Goal: Find specific page/section: Find specific page/section

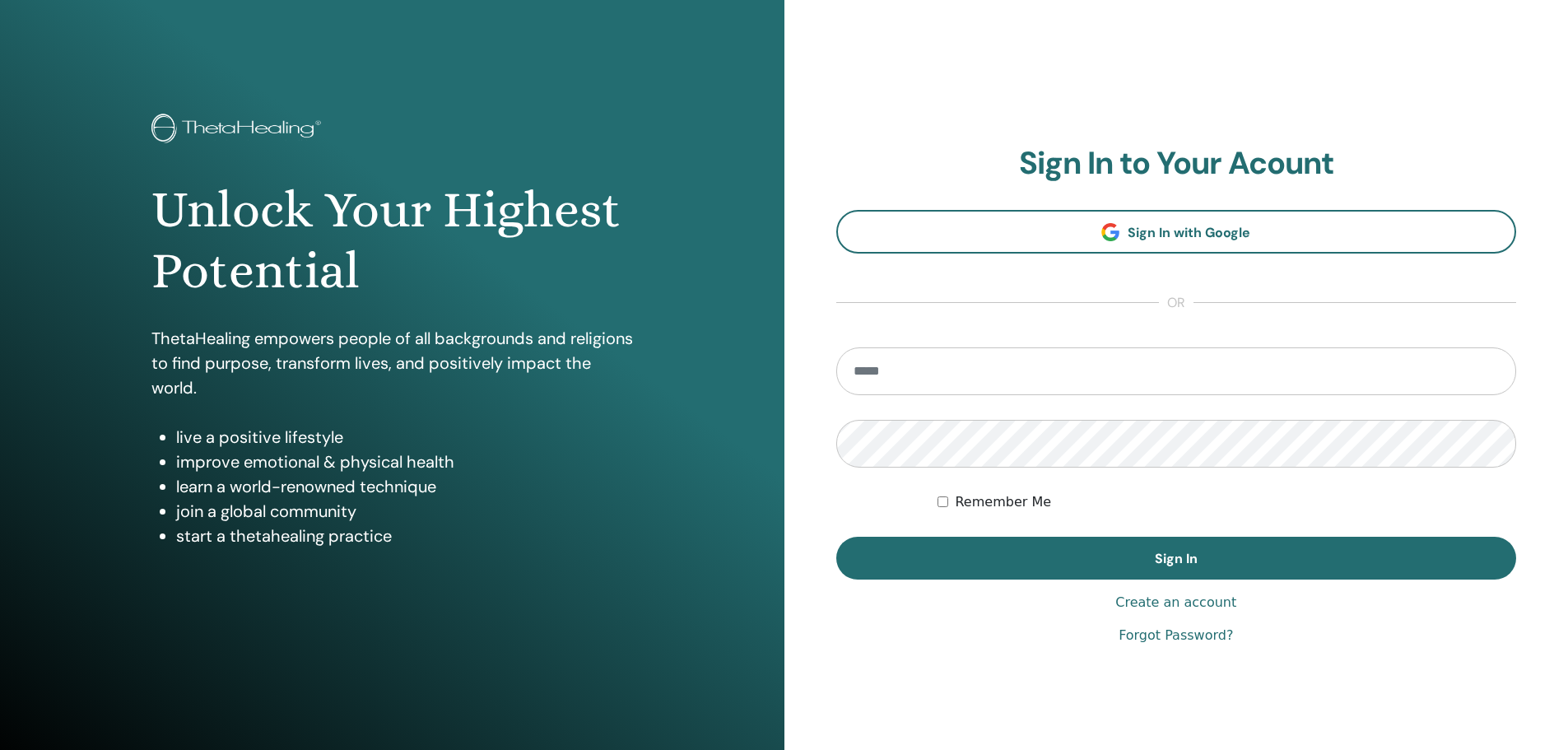
click at [906, 368] on input "email" at bounding box center [1176, 371] width 680 height 48
type input "**********"
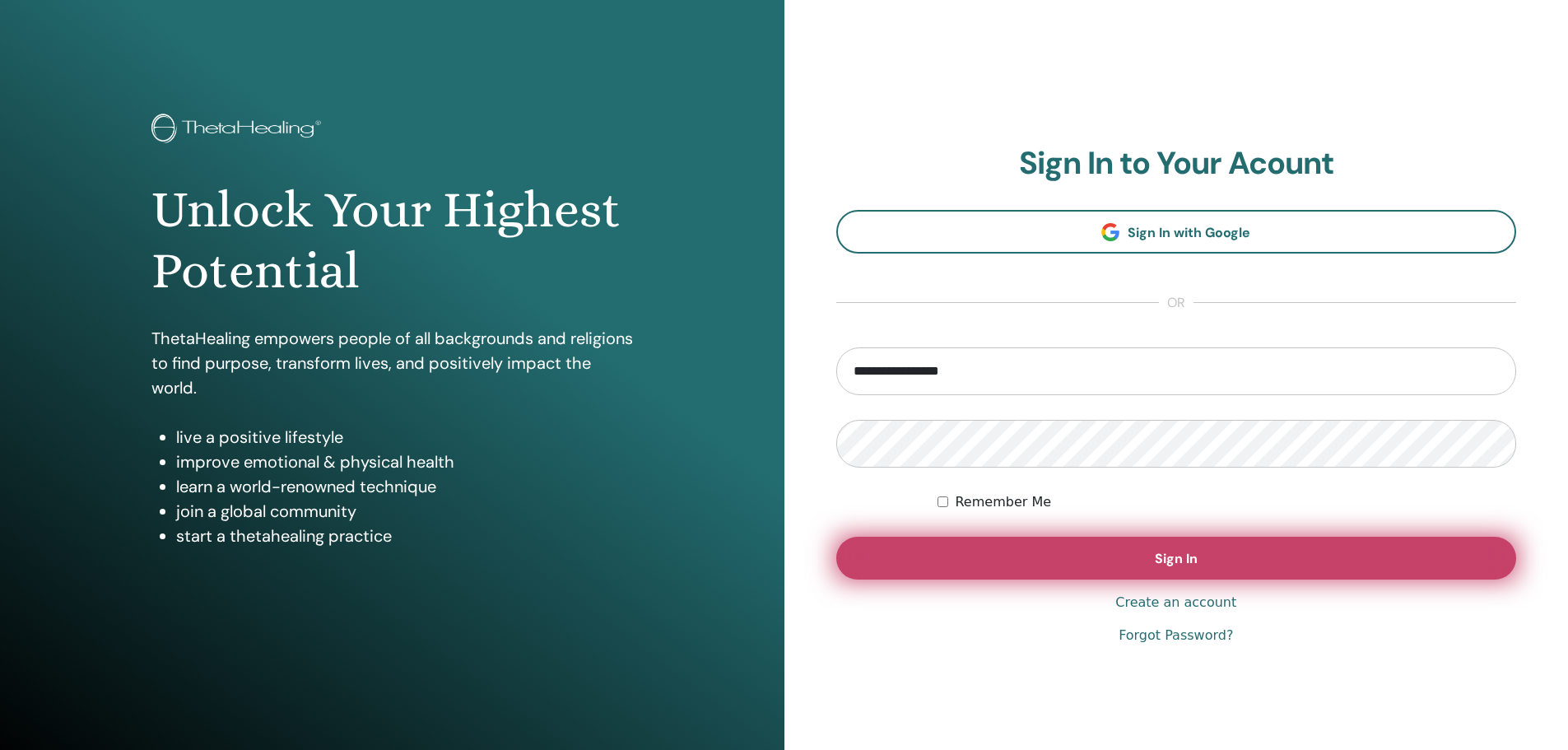
click at [1182, 563] on span "Sign In" at bounding box center [1175, 558] width 43 height 17
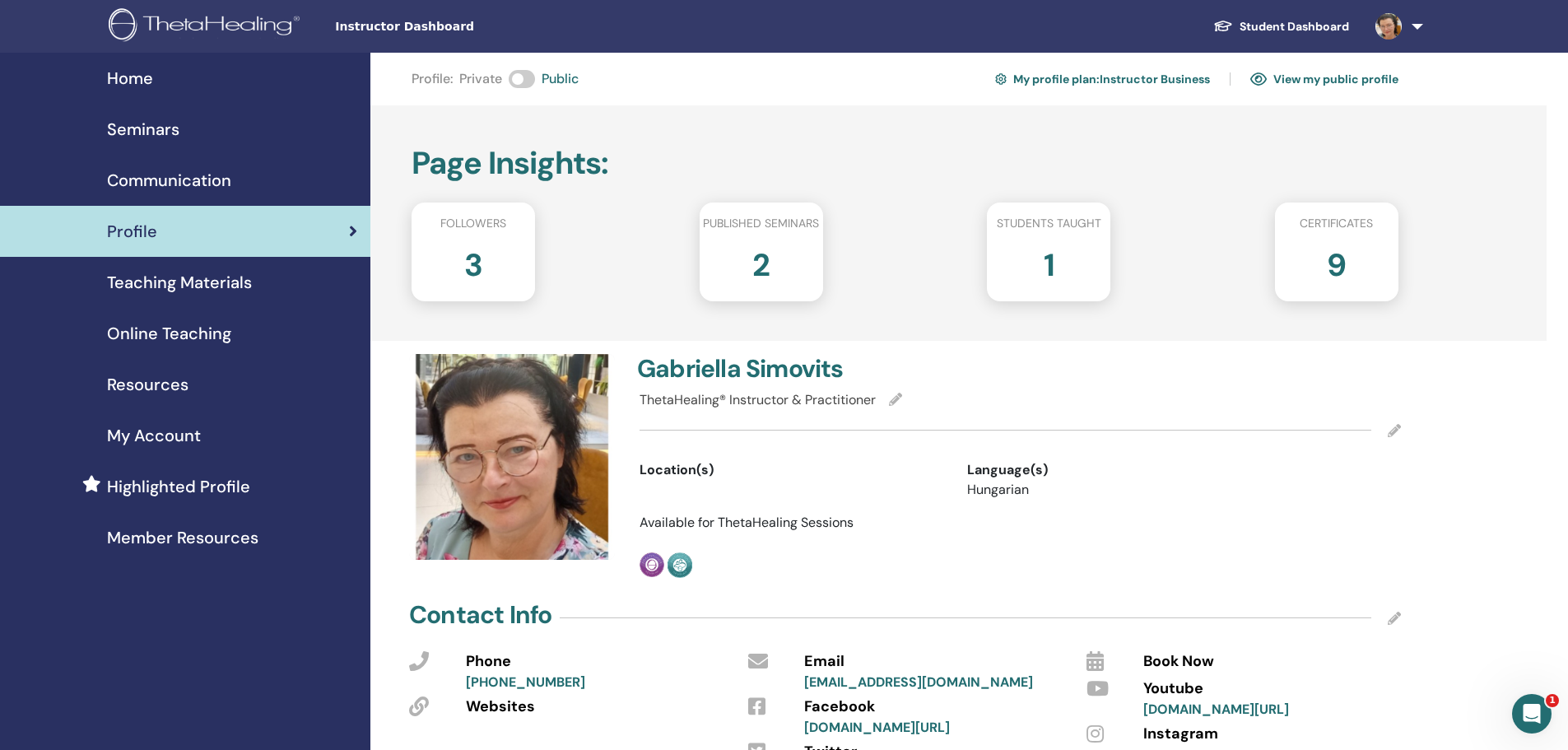
click at [196, 281] on span "Teaching Materials" at bounding box center [179, 282] width 145 height 25
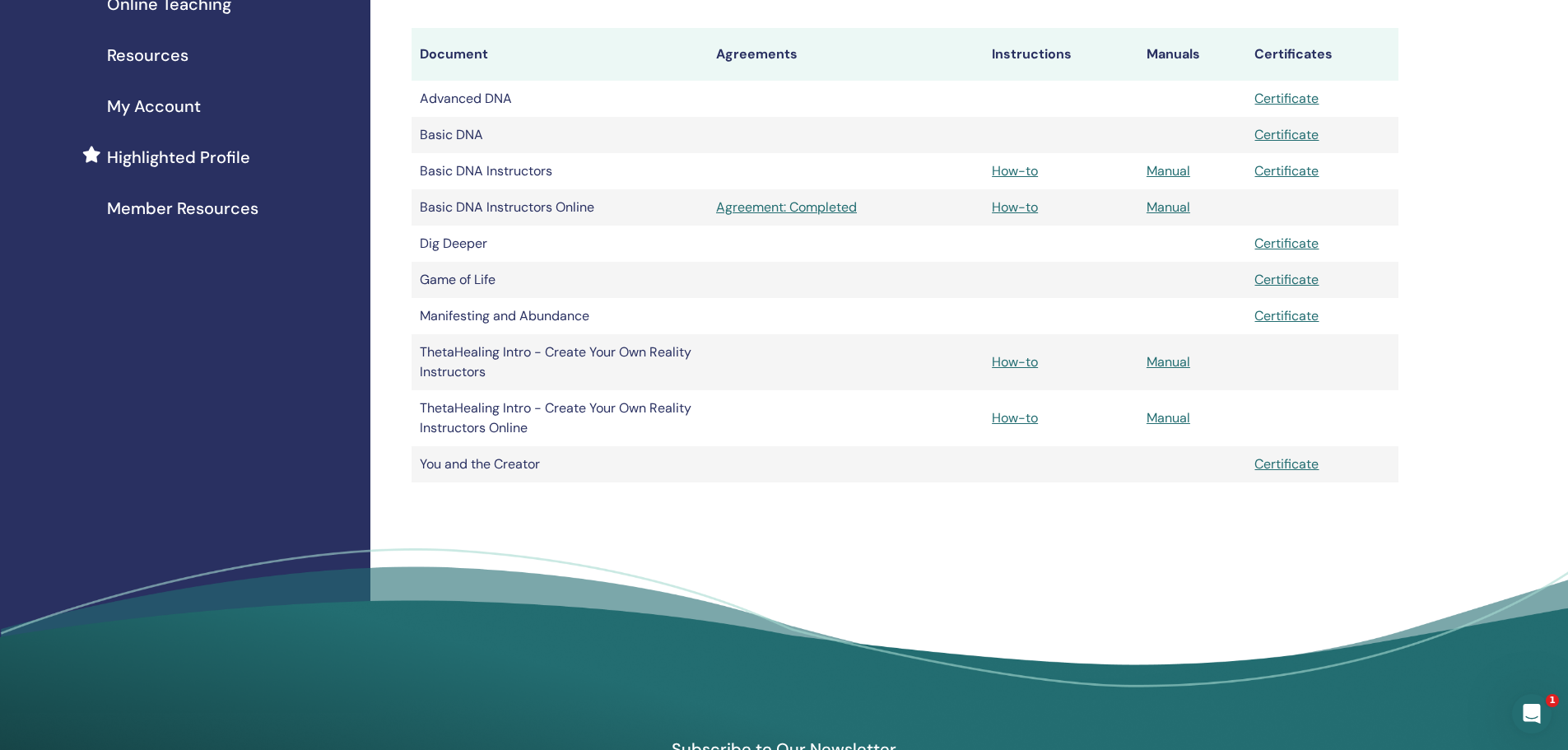
scroll to position [219, 0]
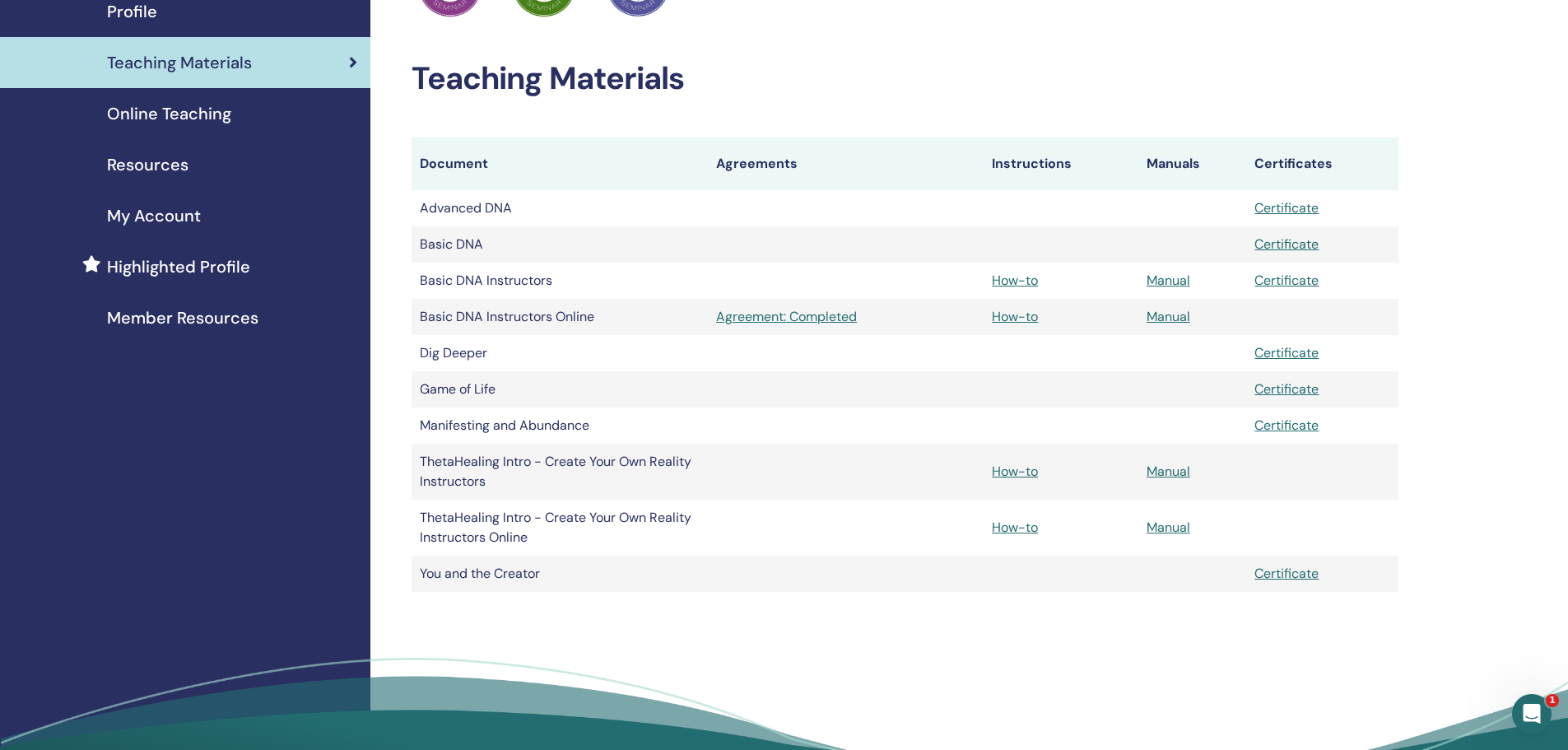
click at [182, 264] on span "Highlighted Profile" at bounding box center [178, 267] width 143 height 25
